Goal: Task Accomplishment & Management: Use online tool/utility

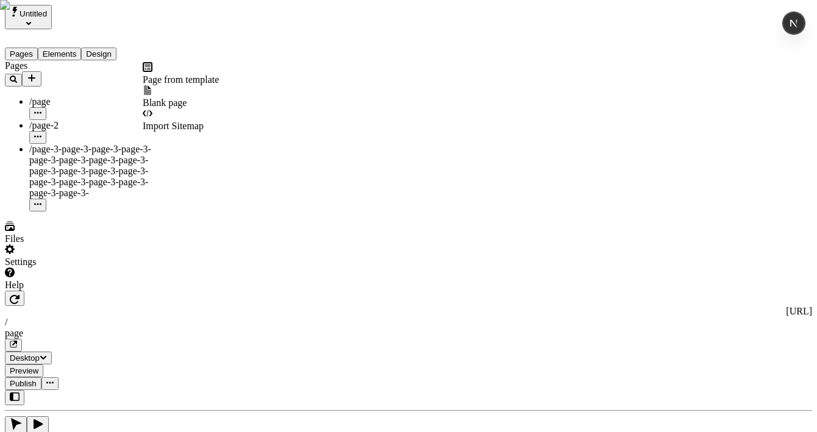
click at [37, 73] on icon "Add new" at bounding box center [32, 78] width 10 height 10
click at [182, 121] on span "Import Sitemap" at bounding box center [173, 126] width 61 height 10
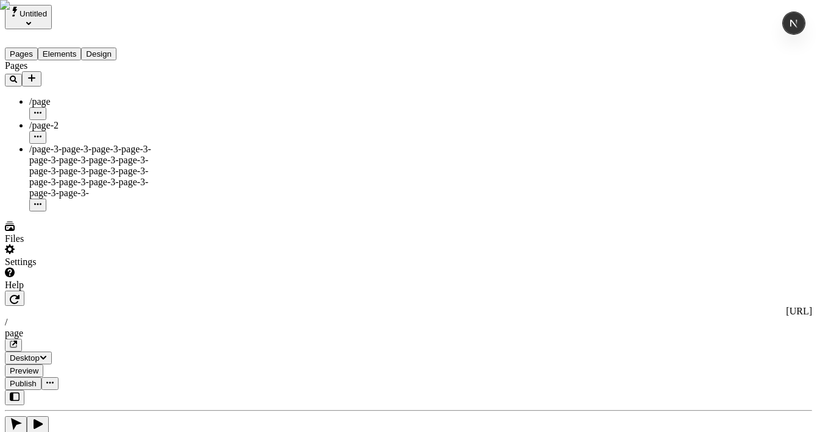
click at [37, 73] on icon "Add new" at bounding box center [32, 78] width 10 height 10
click at [166, 122] on div "Page from template Blank page Import Sitemap" at bounding box center [181, 97] width 76 height 70
click at [204, 121] on span "Import Sitemap" at bounding box center [173, 126] width 61 height 10
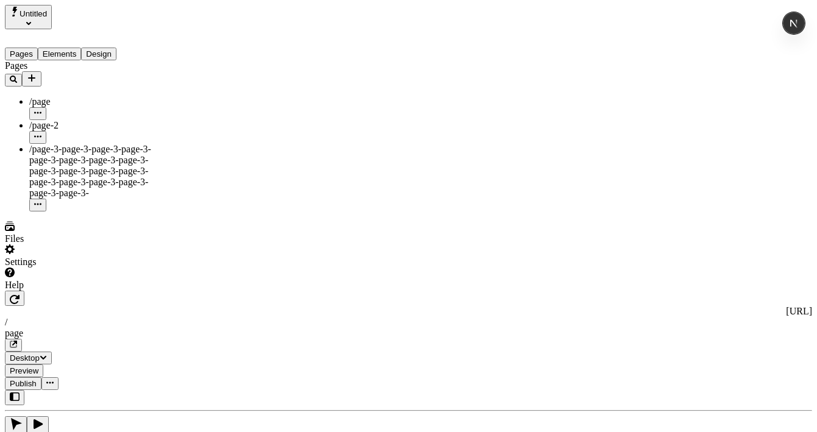
click at [35, 74] on icon "Add new" at bounding box center [31, 77] width 7 height 7
click at [174, 121] on span "Import Sitemap" at bounding box center [173, 126] width 61 height 10
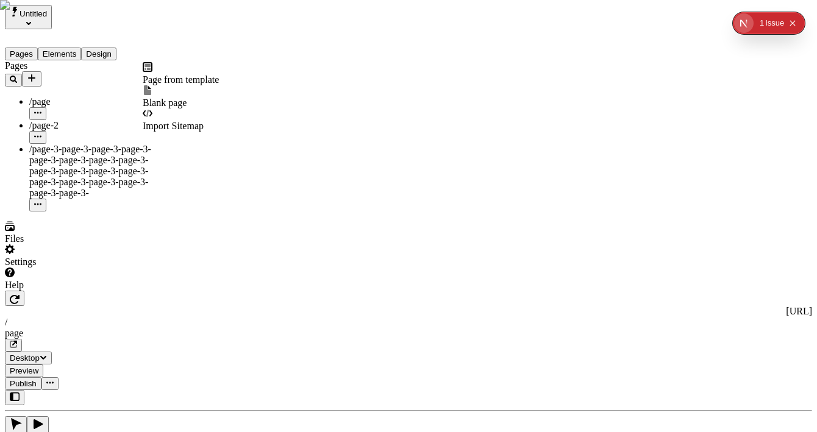
click at [37, 73] on icon "Add new" at bounding box center [32, 78] width 10 height 10
click at [172, 121] on span "Import Sitemap" at bounding box center [173, 126] width 61 height 10
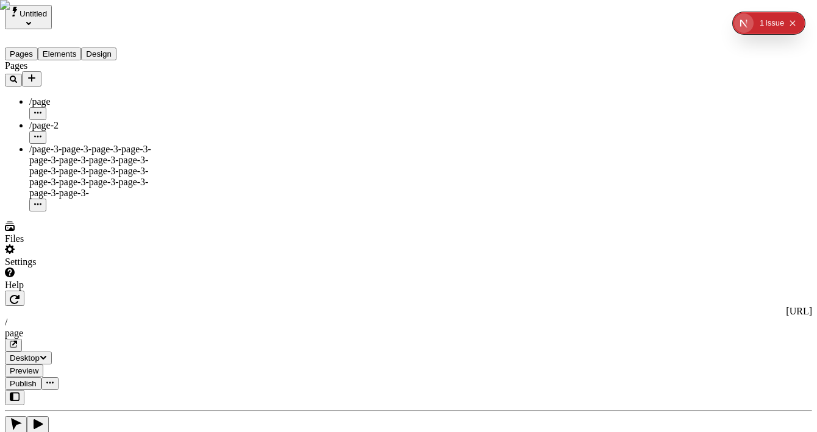
click at [35, 74] on icon "Add new" at bounding box center [31, 77] width 7 height 7
click at [187, 121] on span "Import Sitemap" at bounding box center [173, 126] width 61 height 10
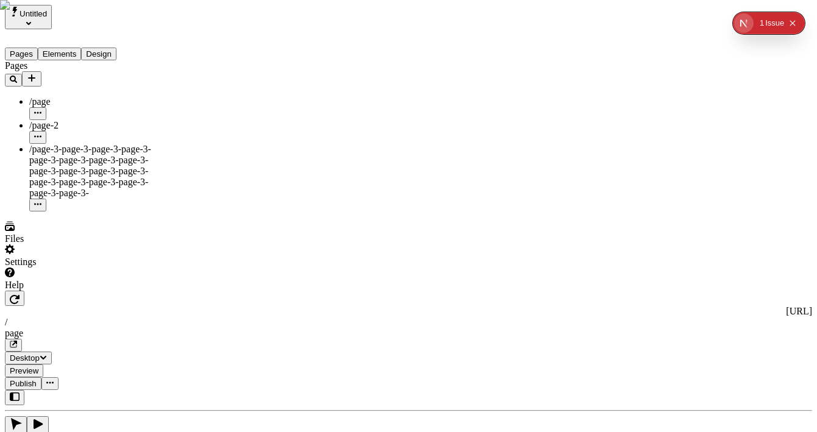
click at [37, 73] on icon "Add new" at bounding box center [32, 78] width 10 height 10
click at [204, 121] on span "Import Sitemap" at bounding box center [173, 126] width 61 height 10
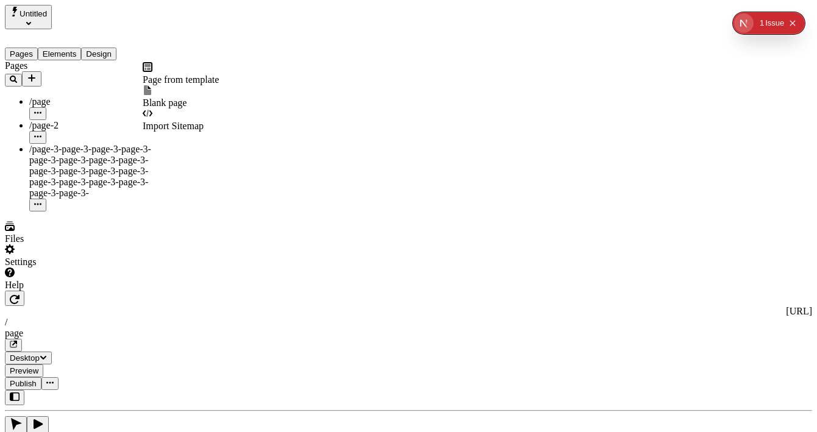
click at [37, 73] on icon "Add new" at bounding box center [32, 78] width 10 height 10
click at [182, 109] on div "Import Sitemap" at bounding box center [181, 120] width 76 height 23
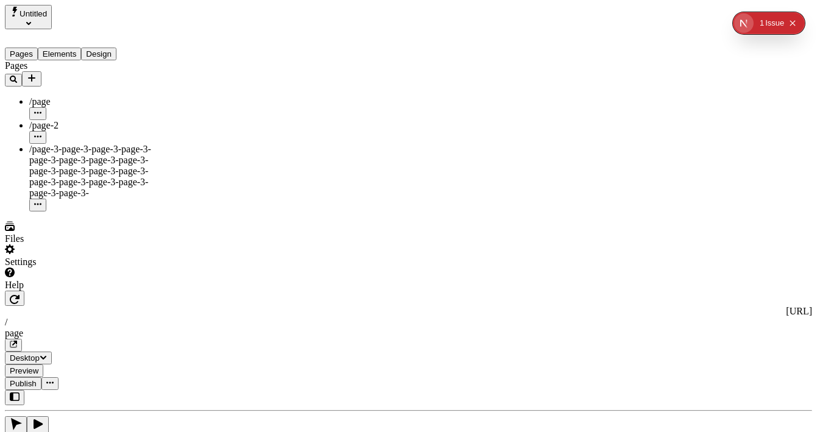
click at [41, 72] on button "Add new" at bounding box center [32, 78] width 20 height 15
click at [190, 121] on span "Import Sitemap" at bounding box center [173, 126] width 61 height 10
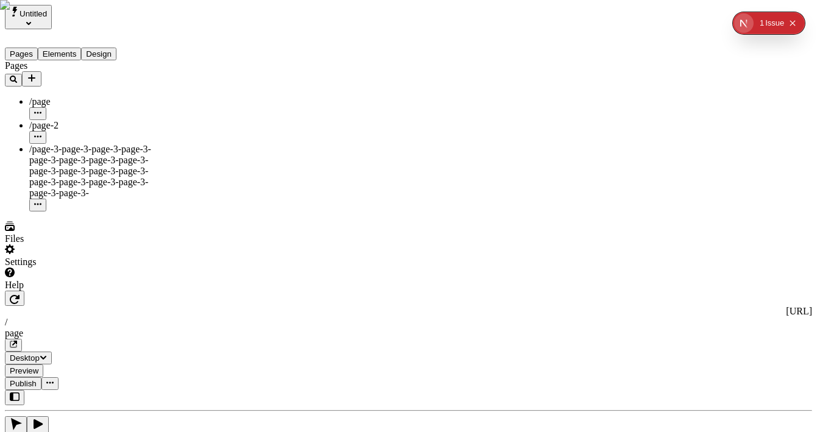
click at [37, 73] on icon "Add new" at bounding box center [32, 78] width 10 height 10
click at [204, 121] on span "Import Sitemap" at bounding box center [173, 126] width 61 height 10
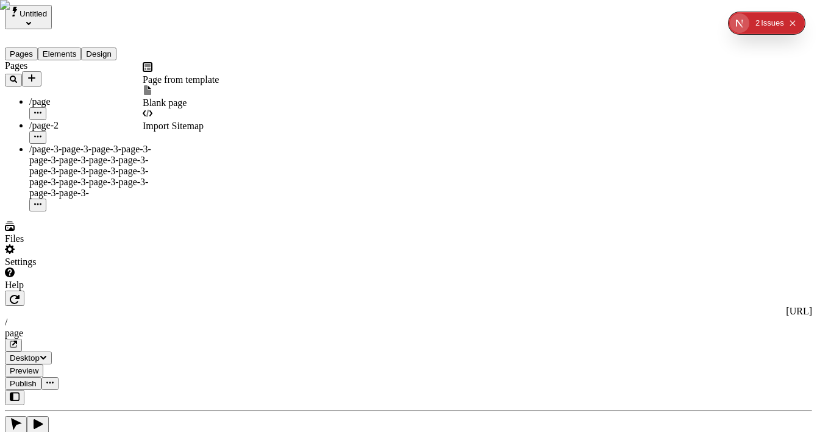
click at [37, 73] on icon "Add new" at bounding box center [32, 78] width 10 height 10
click at [193, 121] on span "Import Sitemap" at bounding box center [173, 126] width 61 height 10
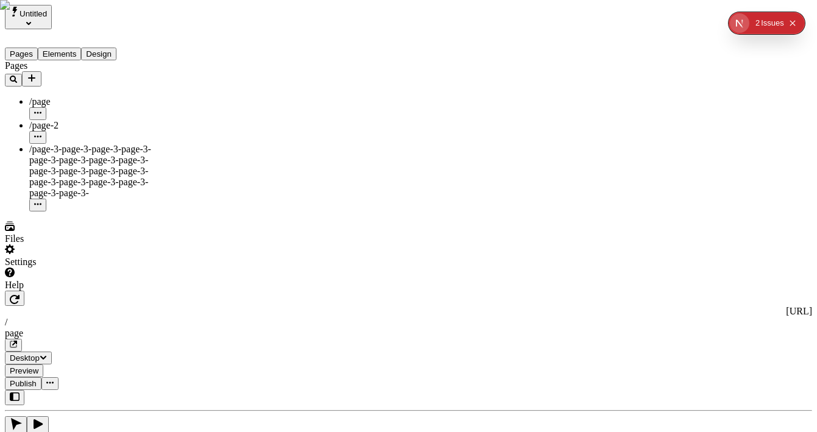
click at [37, 73] on icon "Add new" at bounding box center [32, 78] width 10 height 10
click at [175, 109] on div "Import Sitemap" at bounding box center [181, 120] width 76 height 23
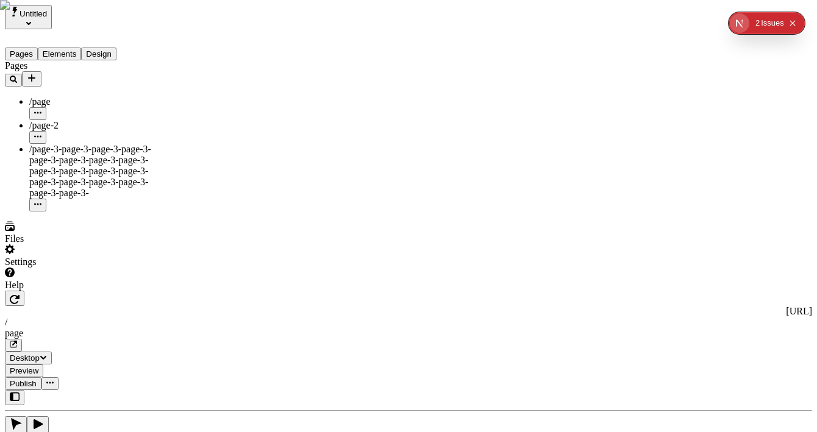
click at [37, 73] on icon "Add new" at bounding box center [32, 78] width 10 height 10
click at [163, 112] on div "Import Sitemap" at bounding box center [181, 120] width 76 height 23
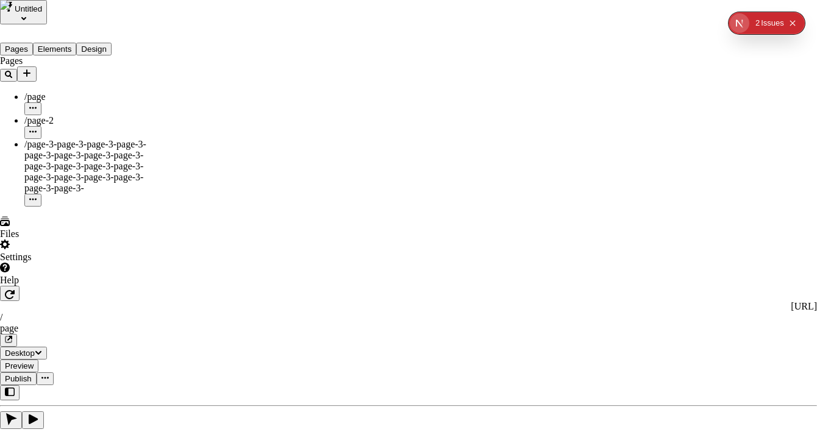
click at [68, 207] on div "Pages /page /page-2 /page-3-page-3-page-3-page-3-page-3-page-3-page-3-page-3-pa…" at bounding box center [73, 130] width 146 height 151
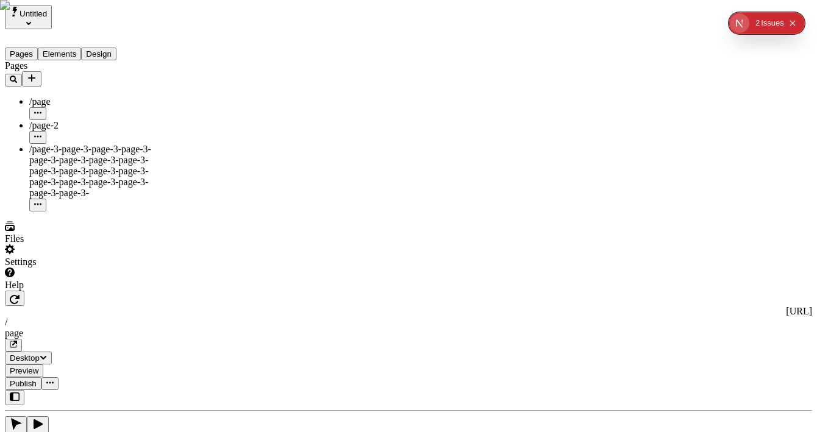
click at [90, 268] on div "Settings" at bounding box center [78, 256] width 146 height 23
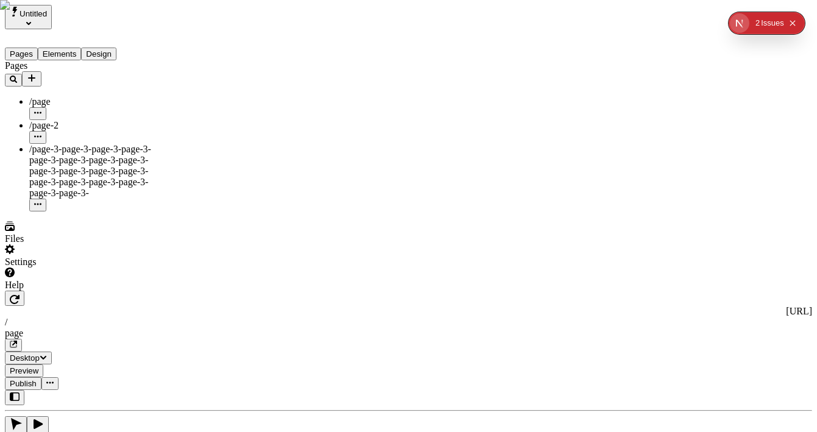
click at [35, 74] on icon "Add new" at bounding box center [31, 77] width 7 height 7
click at [177, 121] on span "Import Sitemap" at bounding box center [173, 126] width 61 height 10
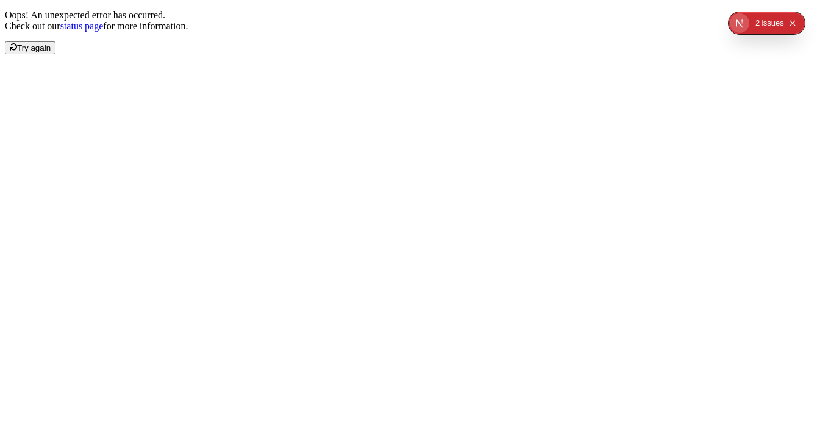
click at [51, 52] on span "Try again" at bounding box center [34, 47] width 34 height 9
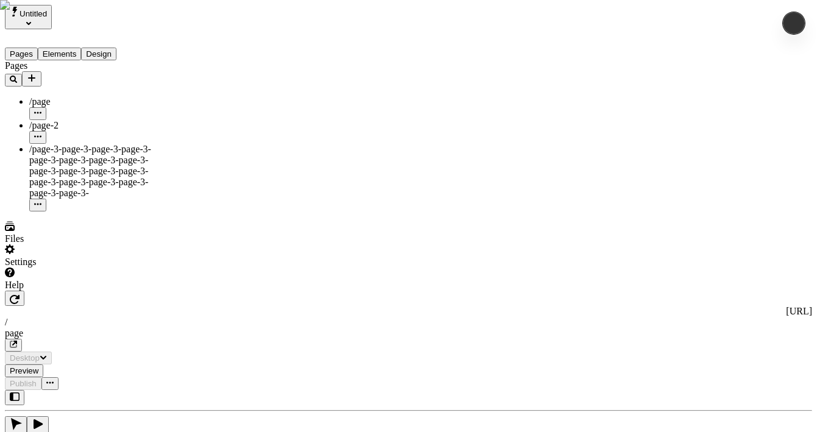
click at [93, 212] on div "Pages /page /page-2 /page-3-page-3-page-3-page-3-page-3-page-3-page-3-page-3-pa…" at bounding box center [78, 135] width 146 height 151
click at [37, 73] on icon "Add new" at bounding box center [32, 78] width 10 height 10
click at [198, 121] on span "Import Sitemap" at bounding box center [173, 126] width 61 height 10
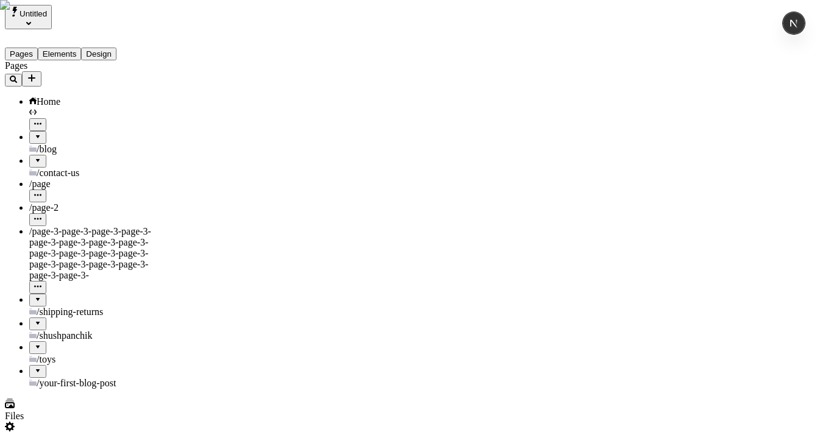
click at [34, 367] on div at bounding box center [37, 367] width 7 height 0
click at [34, 343] on div at bounding box center [37, 343] width 7 height 0
click at [34, 320] on div at bounding box center [37, 320] width 7 height 0
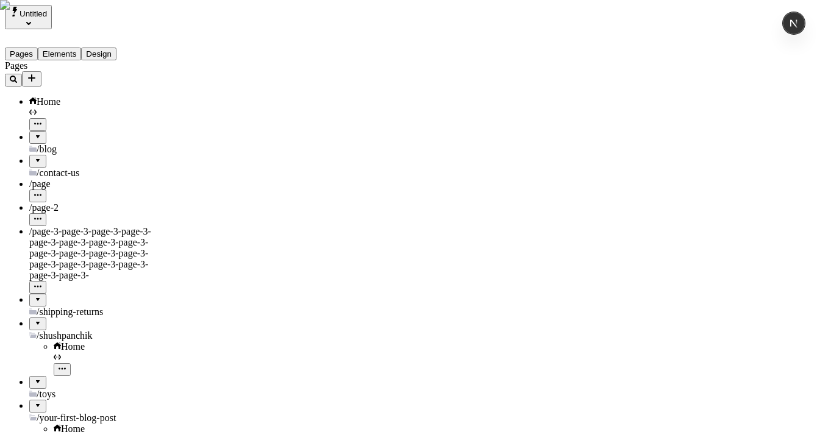
click at [34, 296] on div at bounding box center [37, 296] width 7 height 0
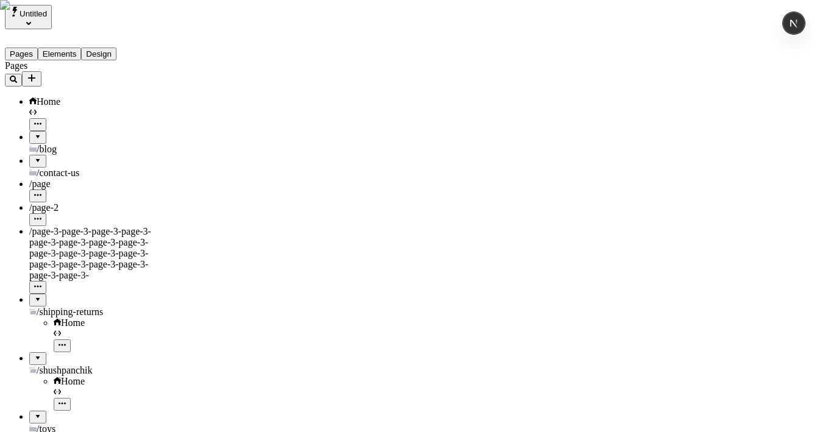
click at [34, 133] on div at bounding box center [37, 133] width 7 height 0
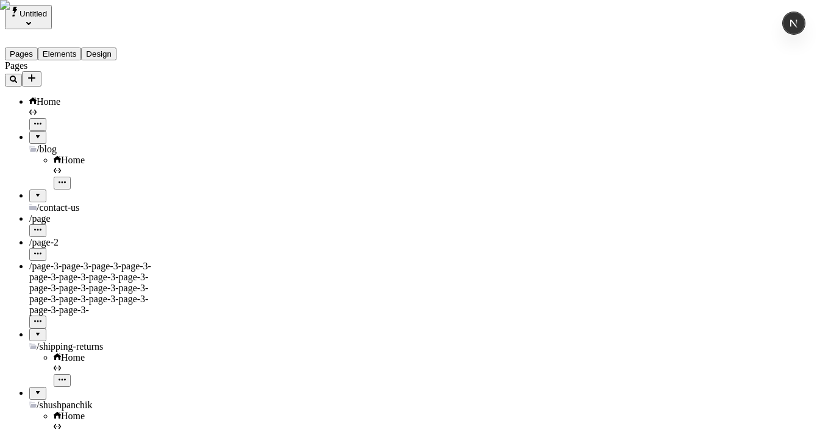
click at [61, 155] on span "Home" at bounding box center [73, 160] width 24 height 10
click at [66, 179] on icon "button" at bounding box center [62, 182] width 7 height 7
click at [95, 155] on div "Home" at bounding box center [103, 160] width 98 height 11
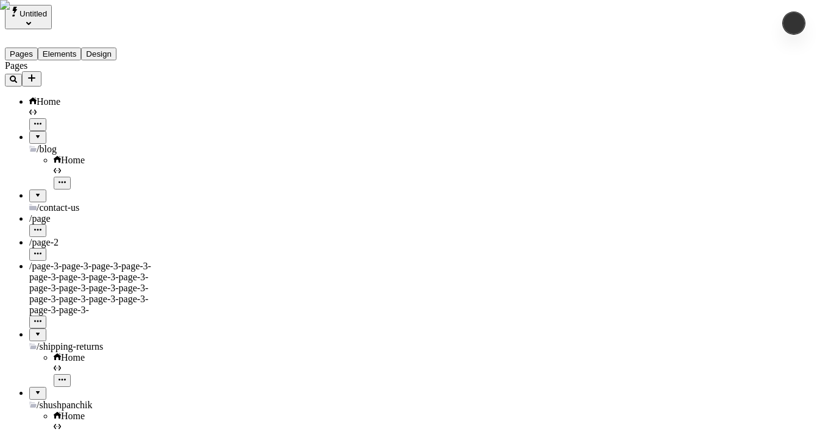
click at [177, 315] on span "View page" at bounding box center [157, 320] width 41 height 10
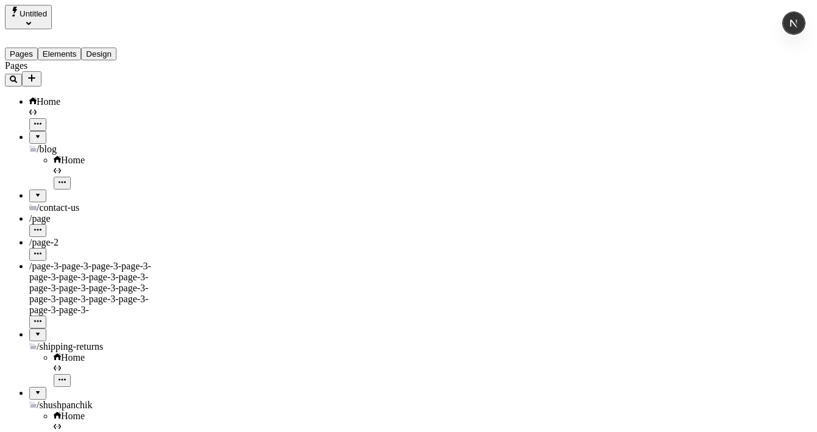
click at [37, 73] on icon "Add new" at bounding box center [32, 78] width 10 height 10
click at [187, 121] on span "Import Sitemap" at bounding box center [173, 126] width 61 height 10
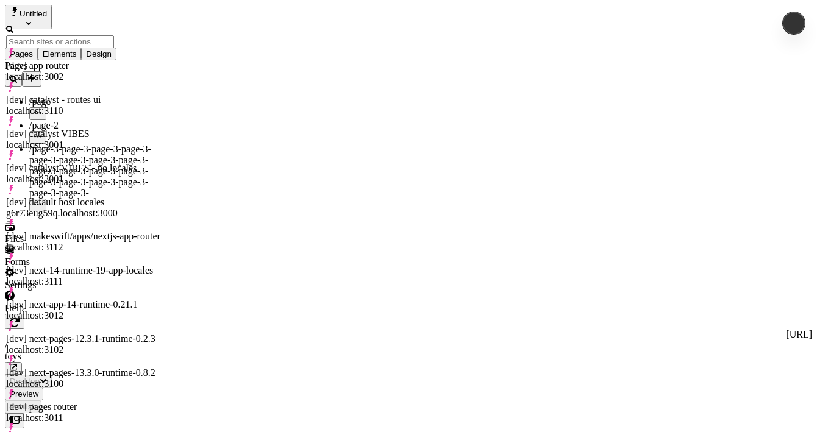
click at [94, 95] on div "[dev] catalyst - routes ui" at bounding box center [84, 100] width 157 height 11
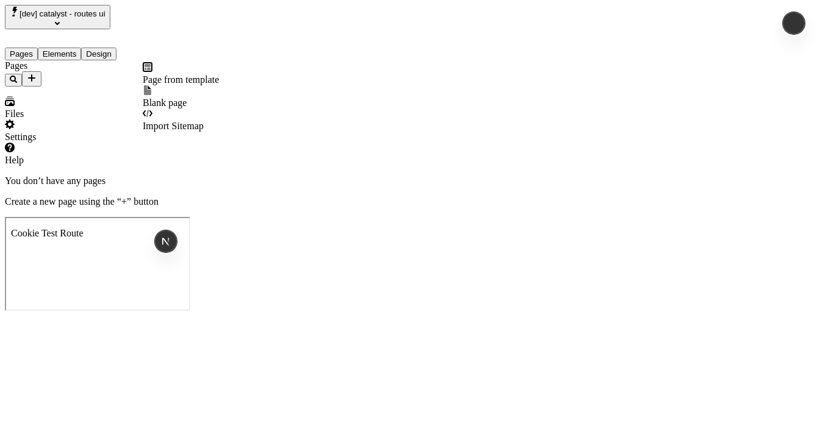
click at [37, 73] on icon "Add new" at bounding box center [32, 78] width 10 height 10
click at [184, 121] on span "Import Sitemap" at bounding box center [173, 126] width 61 height 10
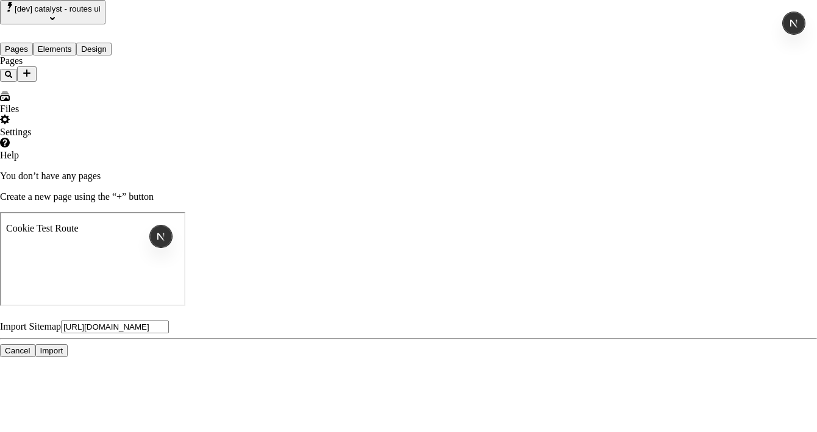
click at [68, 345] on button "Import" at bounding box center [51, 351] width 33 height 13
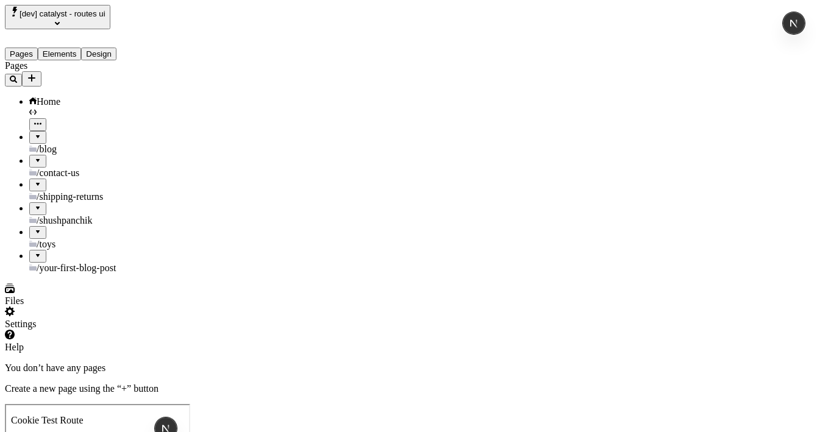
click at [34, 133] on div at bounding box center [37, 133] width 7 height 0
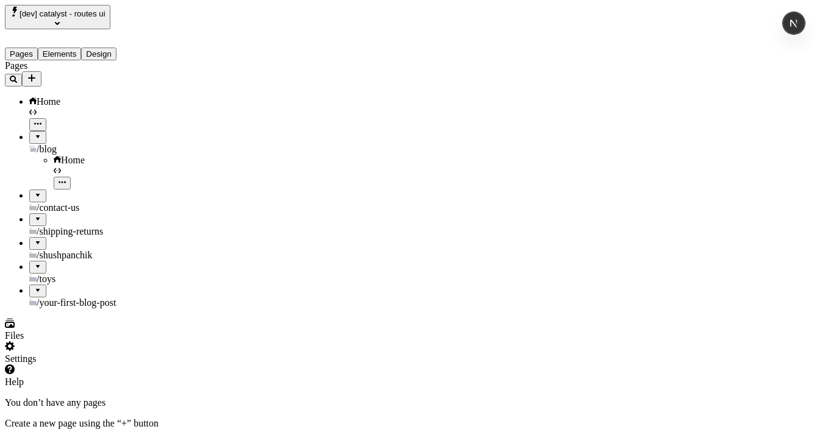
click at [34, 133] on div at bounding box center [37, 133] width 7 height 0
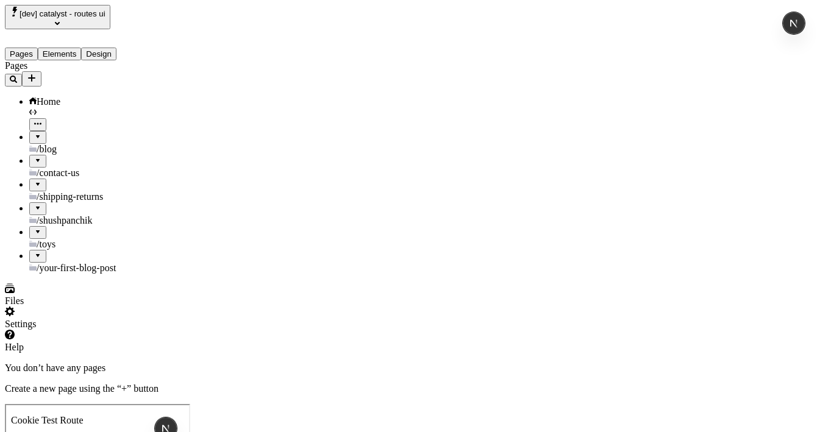
click at [34, 252] on div at bounding box center [37, 252] width 7 height 0
click at [34, 228] on div at bounding box center [37, 228] width 7 height 0
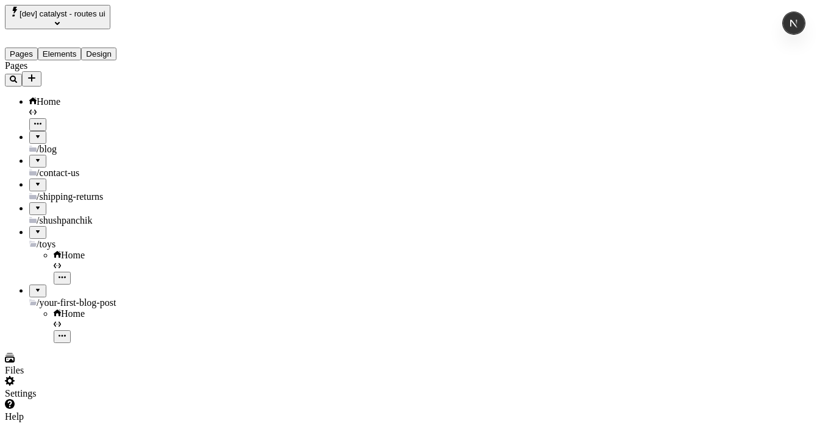
click at [34, 204] on div at bounding box center [37, 204] width 7 height 0
click at [34, 181] on div at bounding box center [37, 181] width 7 height 0
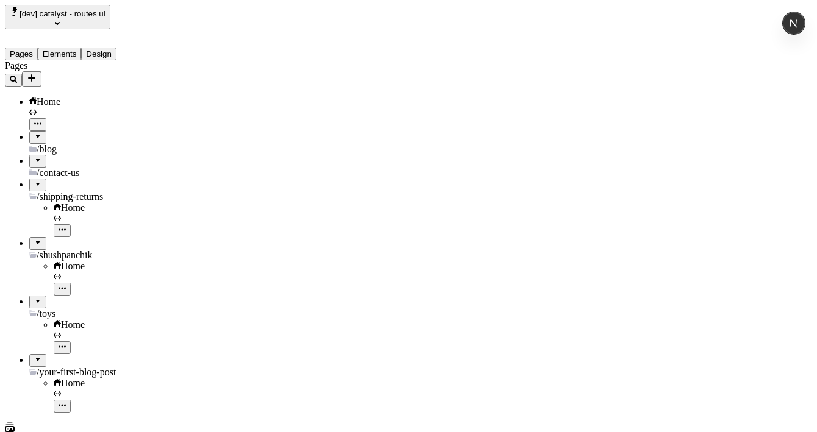
click at [34, 157] on div at bounding box center [37, 157] width 7 height 0
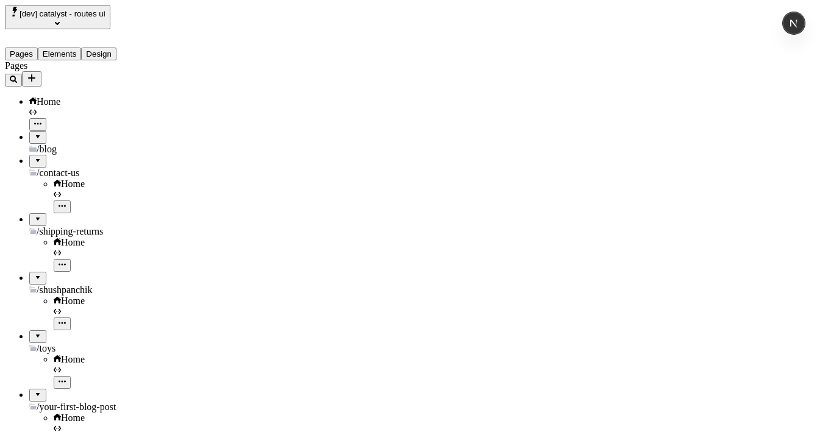
click at [34, 133] on div at bounding box center [37, 133] width 7 height 0
